Goal: Information Seeking & Learning: Learn about a topic

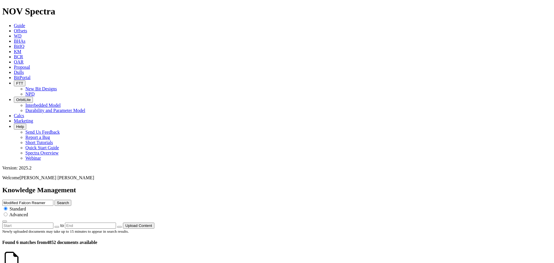
click at [14, 49] on icon at bounding box center [14, 51] width 0 height 5
click at [21, 49] on link "KM" at bounding box center [18, 51] width 8 height 5
click at [71, 200] on button "Search" at bounding box center [63, 203] width 17 height 6
drag, startPoint x: 303, startPoint y: 33, endPoint x: 167, endPoint y: 20, distance: 137.0
click at [183, 186] on div "Knowledge Management Modified Falcon Reamer Search Standard Advanced to Upload …" at bounding box center [277, 207] width 550 height 42
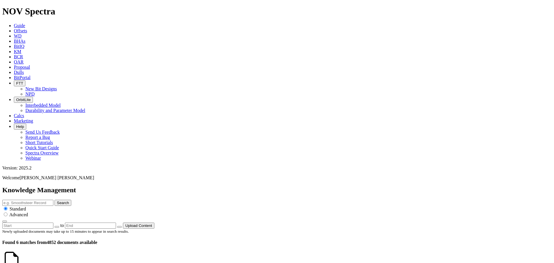
click at [71, 200] on button "Search" at bounding box center [63, 203] width 17 height 6
click at [53, 200] on input "text" at bounding box center [27, 203] width 51 height 6
type input "modified"
click at [55, 200] on button "Search" at bounding box center [63, 203] width 17 height 6
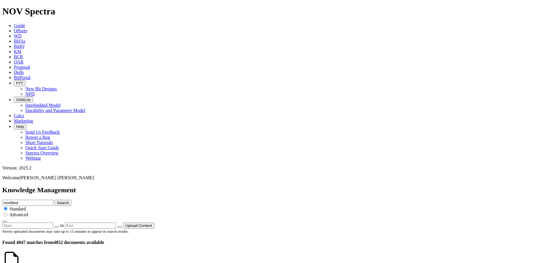
click at [71, 200] on button "Search" at bounding box center [63, 203] width 17 height 6
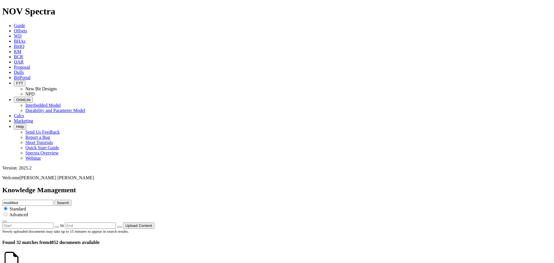
scroll to position [786, 0]
drag, startPoint x: 311, startPoint y: 33, endPoint x: 156, endPoint y: 31, distance: 155.1
click at [156, 186] on div "Knowledge Management modified Search Standard Advanced to Upload Content" at bounding box center [277, 207] width 550 height 42
click at [71, 200] on button "Search" at bounding box center [63, 203] width 17 height 6
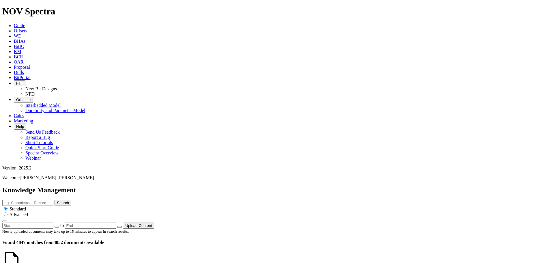
click at [57, 227] on icon "button" at bounding box center [57, 227] width 0 height 0
type input "[DATE]"
